Goal: Transaction & Acquisition: Purchase product/service

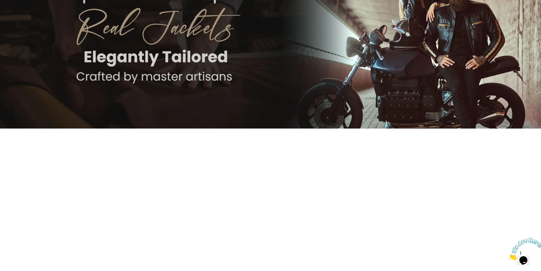
scroll to position [142, 0]
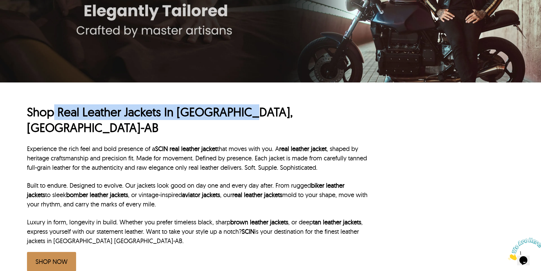
drag, startPoint x: 56, startPoint y: 113, endPoint x: 240, endPoint y: 112, distance: 184.5
click at [240, 112] on h1 "Shop Real Leather Jackets In Christchurch, NZ-AB" at bounding box center [197, 119] width 341 height 31
copy h1 "Real Leather Jackets In Christchurch"
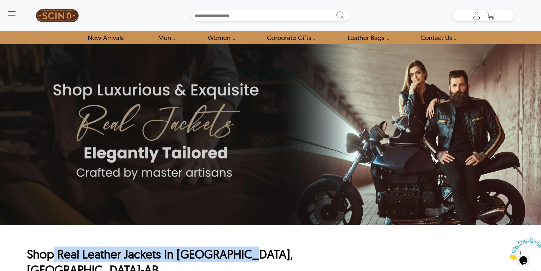
scroll to position [85, 0]
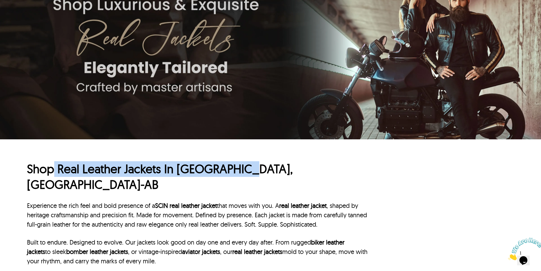
click at [193, 177] on h1 "Shop Real Leather Jackets In Christchurch, NZ-AB" at bounding box center [197, 176] width 341 height 31
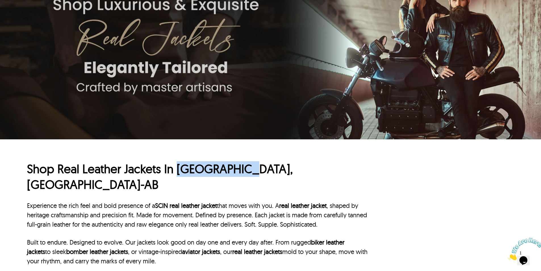
click at [193, 177] on h1 "Shop Real Leather Jackets In Christchurch, NZ-AB" at bounding box center [197, 176] width 341 height 31
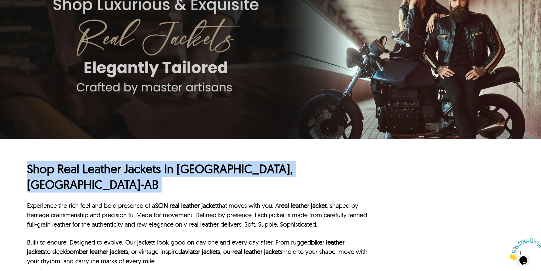
click at [193, 177] on h1 "Shop Real Leather Jackets In Christchurch, NZ-AB" at bounding box center [197, 176] width 341 height 31
click at [79, 175] on h1 "Shop Real Leather Jackets In Christchurch, NZ-AB" at bounding box center [197, 176] width 341 height 31
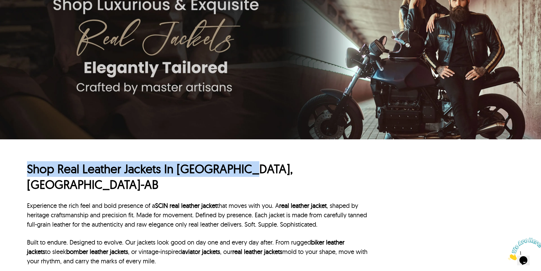
drag, startPoint x: 24, startPoint y: 165, endPoint x: 239, endPoint y: 164, distance: 214.9
click at [239, 164] on div "Shop Real Leather Jackets In Christchurch, NZ-AB Experience the rich feel and b…" at bounding box center [270, 241] width 541 height 204
copy h1 "Shop Real Leather Jackets In Christchurch"
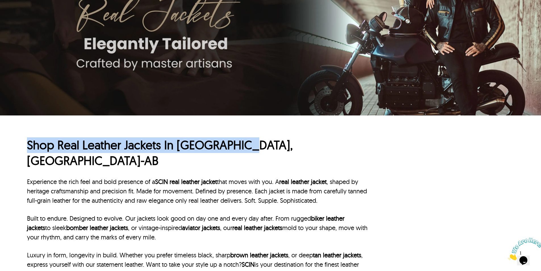
scroll to position [170, 0]
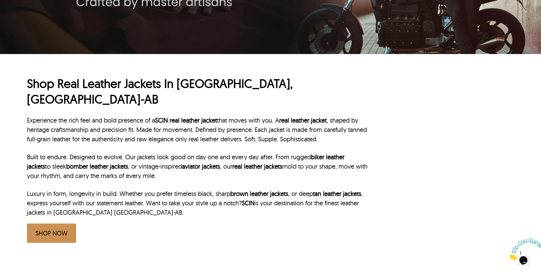
click at [53, 118] on p "Experience the rich feel and bold presence of a SCIN real leather jacket that m…" at bounding box center [197, 130] width 341 height 28
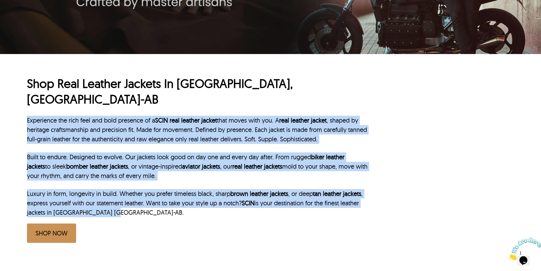
drag, startPoint x: 24, startPoint y: 102, endPoint x: 155, endPoint y: 197, distance: 161.3
click at [155, 197] on div "Shop Real Leather Jackets In Christchurch, NZ-AB Experience the rich feel and b…" at bounding box center [270, 156] width 541 height 204
copy div "Experience the rich feel and bold presence of a SCIN real leather jacket that m…"
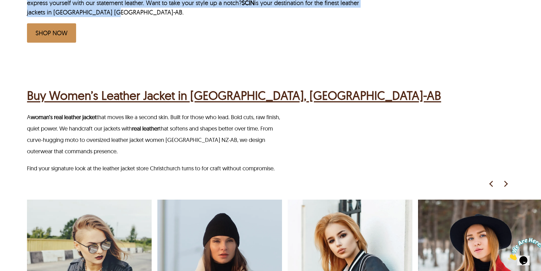
scroll to position [397, 0]
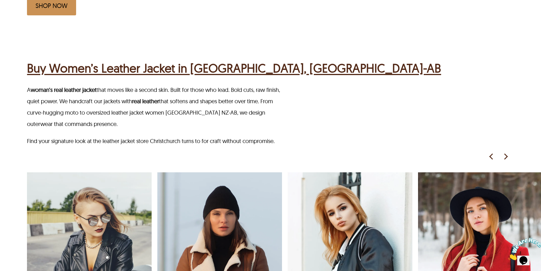
click at [21, 47] on div "Buy Women’s Leather Jacket in Christchurch, NZ-AB A woman’s real leather jacket…" at bounding box center [270, 213] width 541 height 362
click at [22, 47] on div "Buy Women’s Leather Jacket in Christchurch, NZ-AB A woman’s real leather jacket…" at bounding box center [270, 213] width 541 height 362
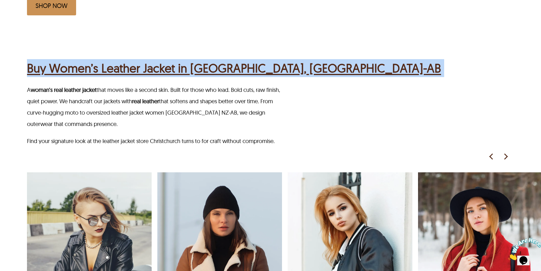
click at [22, 47] on div "Buy Women’s Leather Jacket in Christchurch, NZ-AB A woman’s real leather jacket…" at bounding box center [270, 213] width 541 height 362
copy h2 "Buy Women’s Leather Jacket in Christchurch, NZ-AB"
click at [23, 77] on div "Buy Women’s Leather Jacket in Christchurch, NZ-AB A woman’s real leather jacket…" at bounding box center [270, 213] width 541 height 362
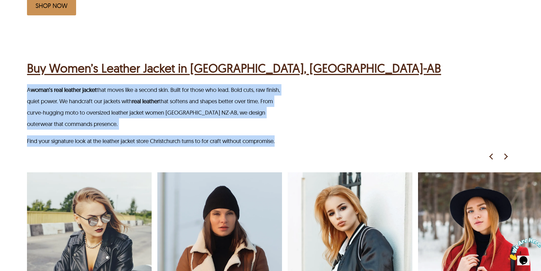
drag, startPoint x: 26, startPoint y: 71, endPoint x: 296, endPoint y: 118, distance: 274.1
click at [296, 118] on div "Buy Women’s Leather Jacket in Christchurch, NZ-AB A woman’s real leather jacket…" at bounding box center [270, 213] width 541 height 362
copy div "A woman’s real leather jacket that moves like a second skin. Built for those wh…"
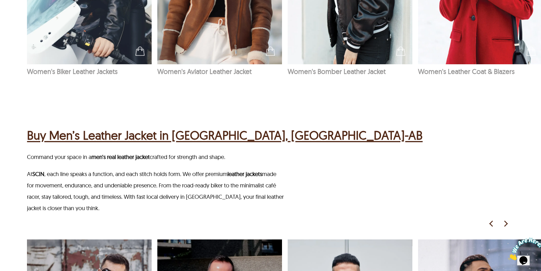
scroll to position [738, 0]
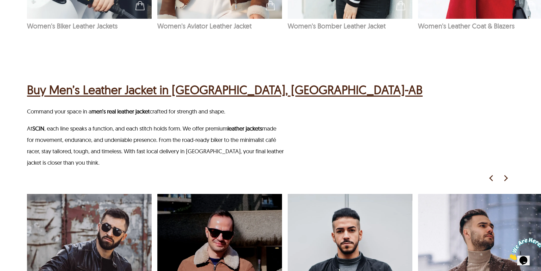
click at [22, 75] on div "Buy Men’s Leather Jacket in Christchurch, NZ-AB Command your space in a men’s r…" at bounding box center [270, 234] width 541 height 362
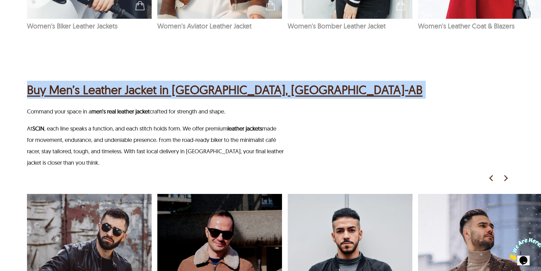
click at [22, 75] on div "Buy Men’s Leather Jacket in Christchurch, NZ-AB Command your space in a men’s r…" at bounding box center [270, 234] width 541 height 362
copy h2 "Buy Men’s Leather Jacket in Christchurch, NZ-AB"
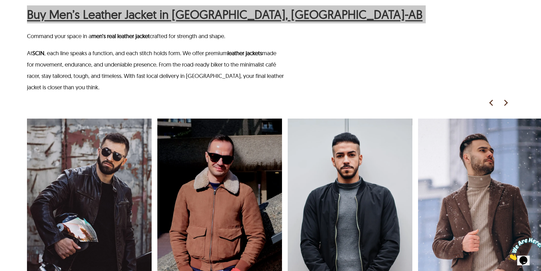
scroll to position [766, 0]
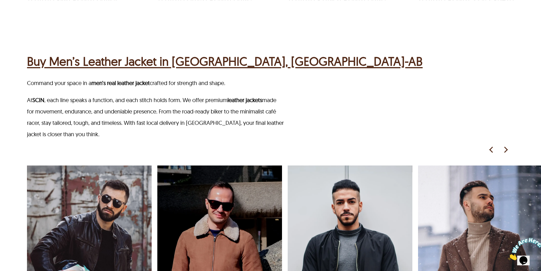
click at [31, 77] on p "Command your space in a men’s real leather jacket crafted for strength and shap…" at bounding box center [155, 82] width 257 height 11
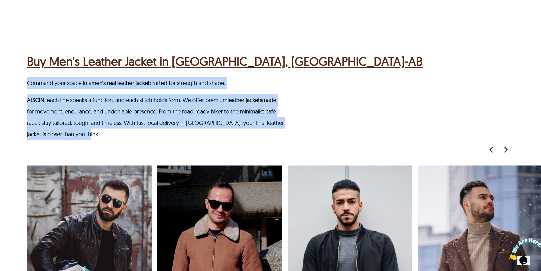
drag, startPoint x: 28, startPoint y: 66, endPoint x: 143, endPoint y: 120, distance: 127.4
click at [143, 120] on div "Command your space in a men’s real leather jacket crafted for strength and shap…" at bounding box center [284, 108] width 514 height 62
copy div "Command your space in a men’s real leather jacket crafted for strength and shap…"
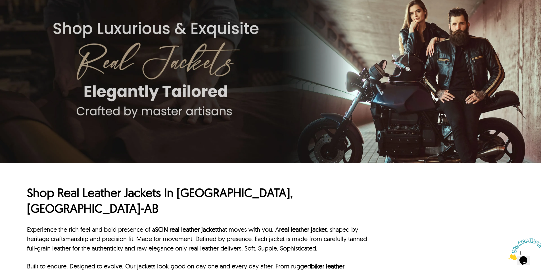
scroll to position [85, 0]
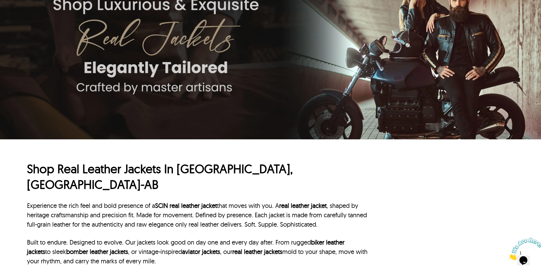
click at [24, 159] on div "Shop Real Leather Jackets In Christchurch, NZ-AB Experience the rich feel and b…" at bounding box center [270, 241] width 541 height 204
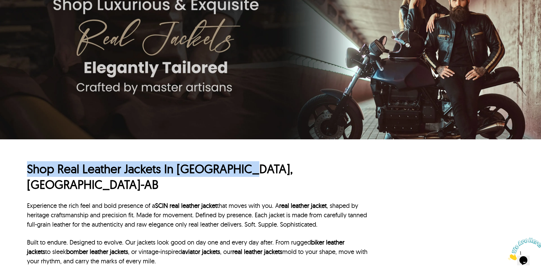
drag, startPoint x: 25, startPoint y: 162, endPoint x: 238, endPoint y: 166, distance: 213.5
click at [238, 166] on div "Shop Real Leather Jackets In Christchurch, NZ-AB Experience the rich feel and b…" at bounding box center [270, 241] width 541 height 204
copy h1 "Shop Real Leather Jackets In Christchurch"
